Goal: Information Seeking & Learning: Learn about a topic

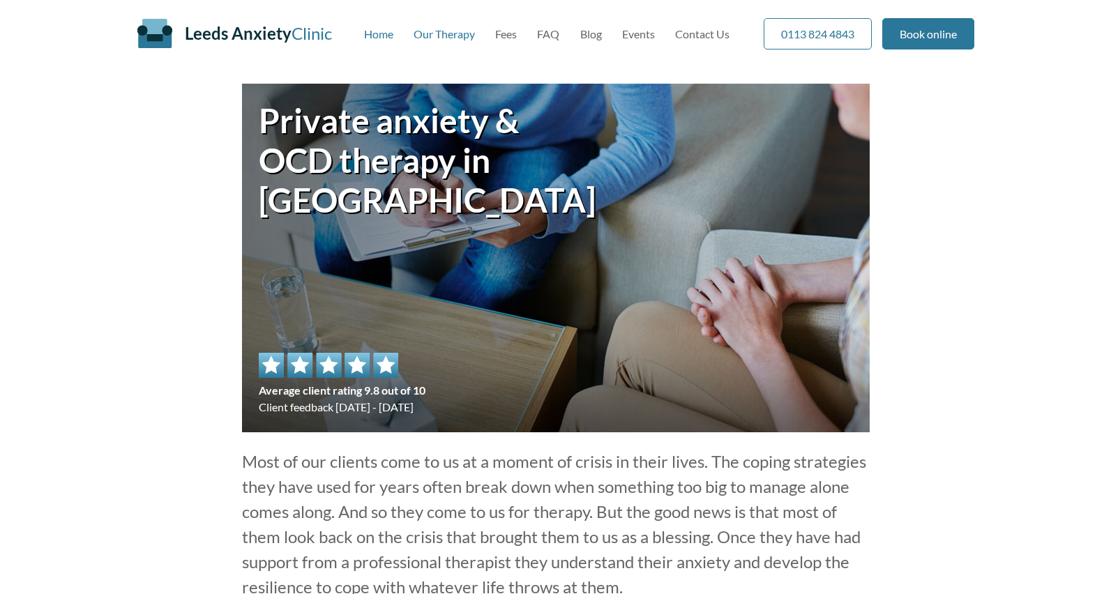
click at [453, 39] on link "Our Therapy" at bounding box center [443, 33] width 61 height 13
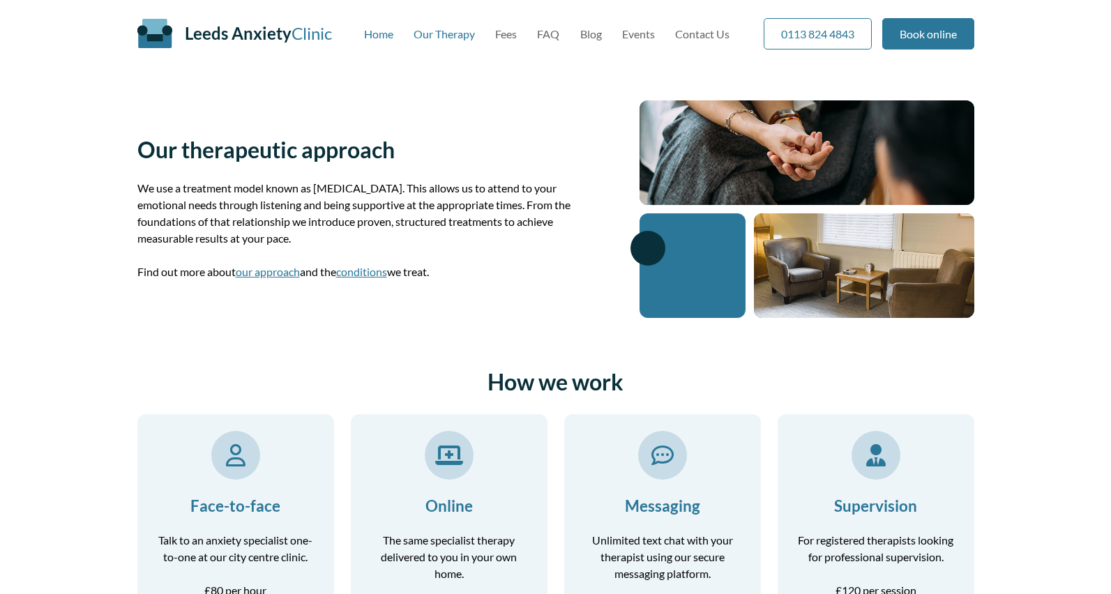
click at [379, 34] on link "Home" at bounding box center [378, 33] width 29 height 13
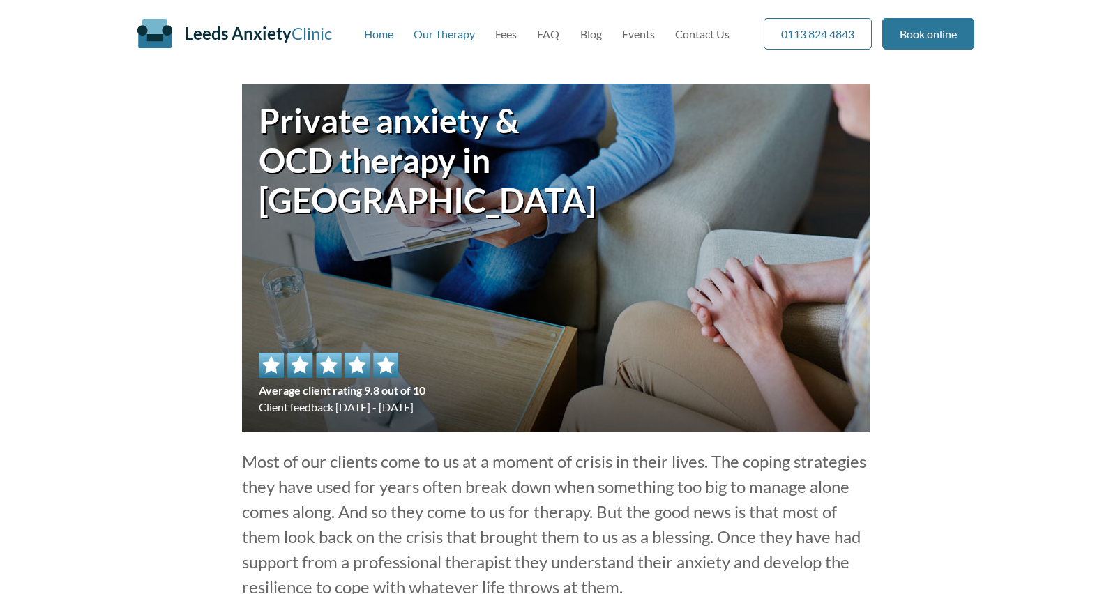
click at [448, 32] on link "Our Therapy" at bounding box center [443, 33] width 61 height 13
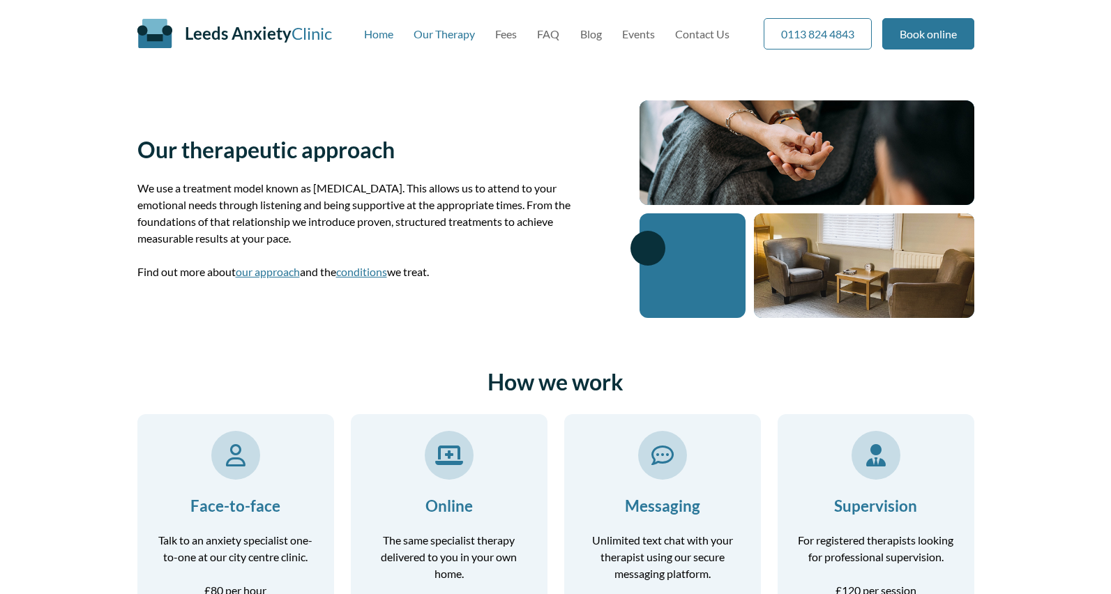
click at [381, 36] on link "Home" at bounding box center [378, 33] width 29 height 13
